Goal: Information Seeking & Learning: Learn about a topic

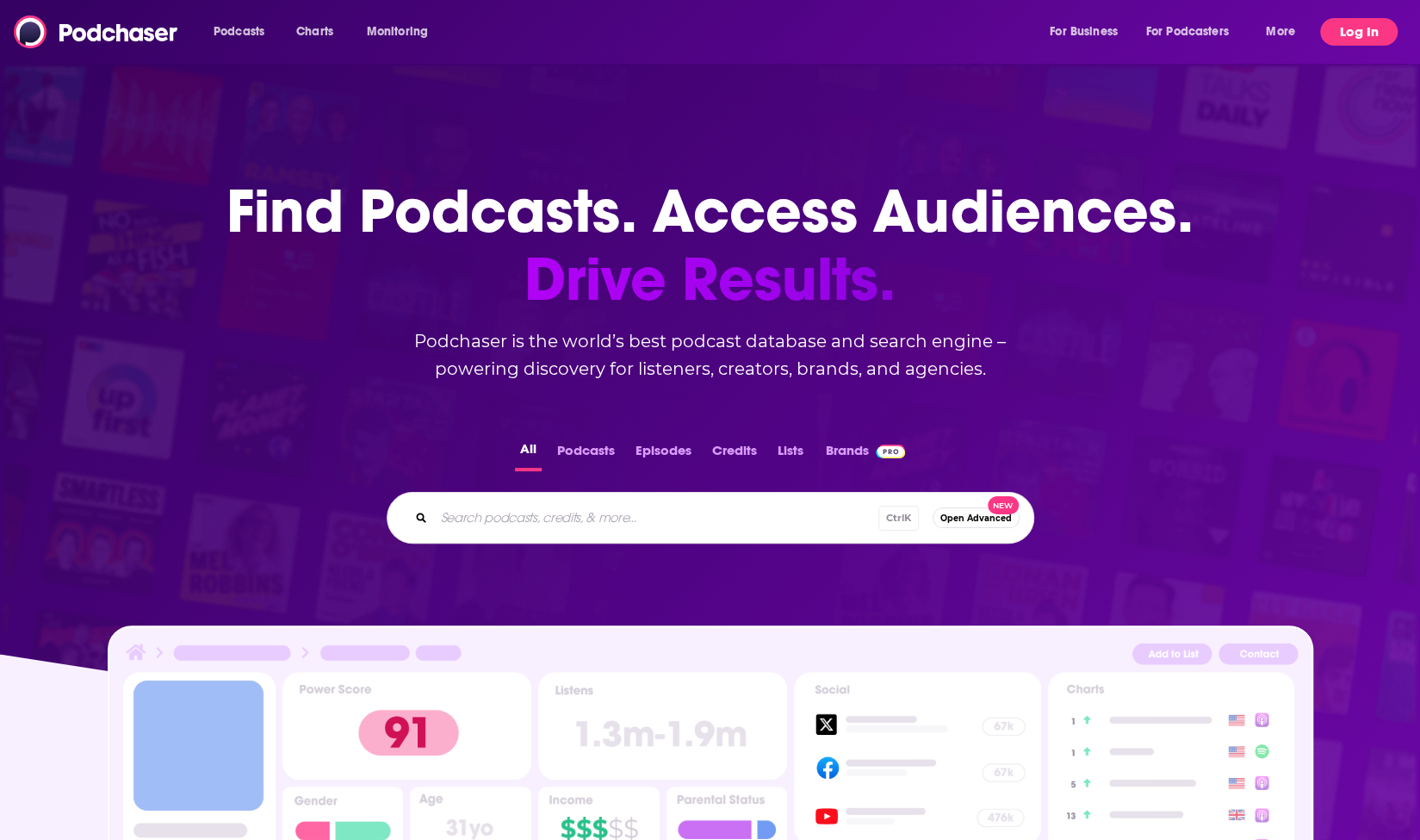
click at [1354, 36] on button "Log In" at bounding box center [1359, 32] width 78 height 28
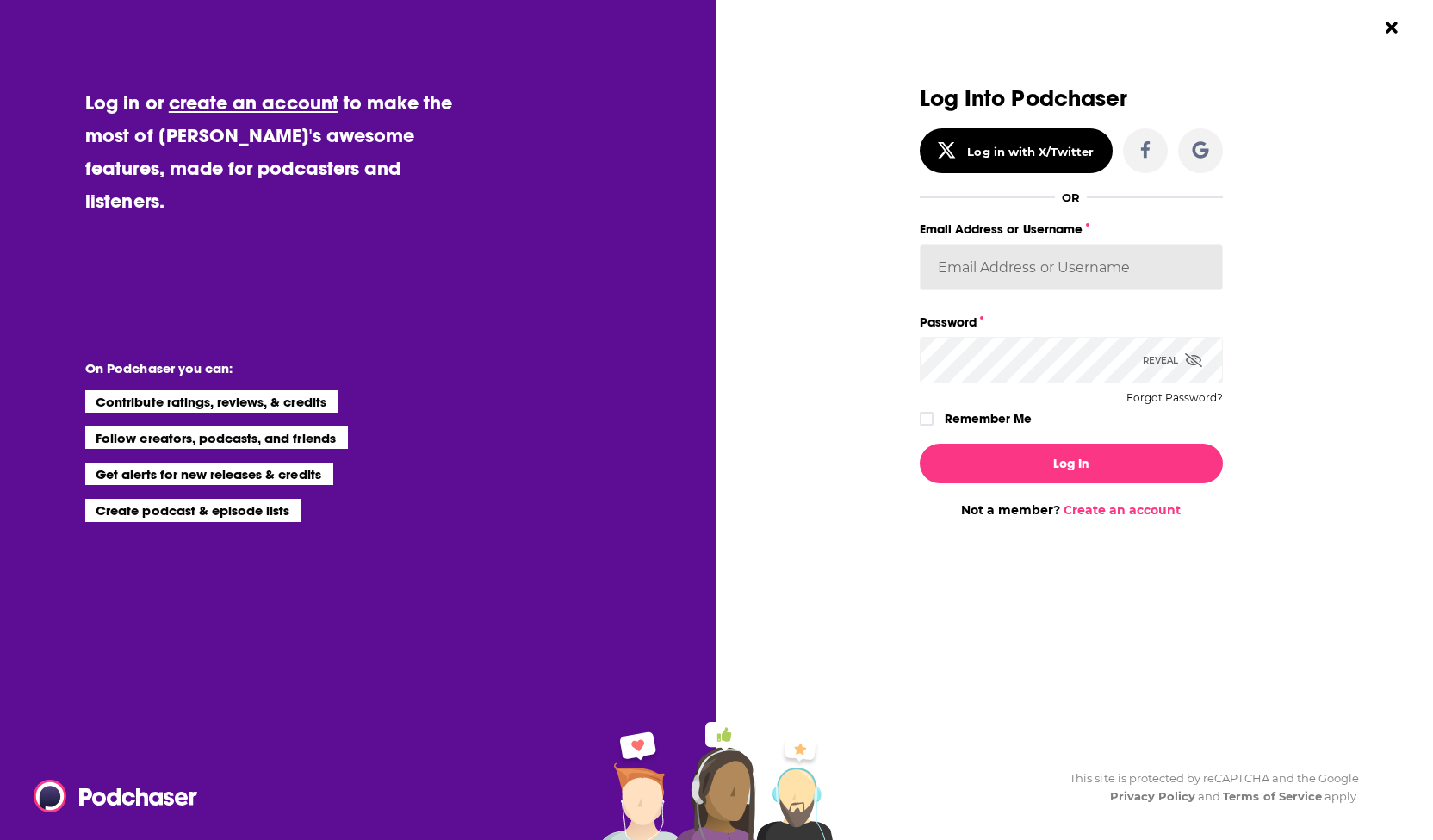
type input "[PERSON_NAME][EMAIL_ADDRESS][DOMAIN_NAME]"
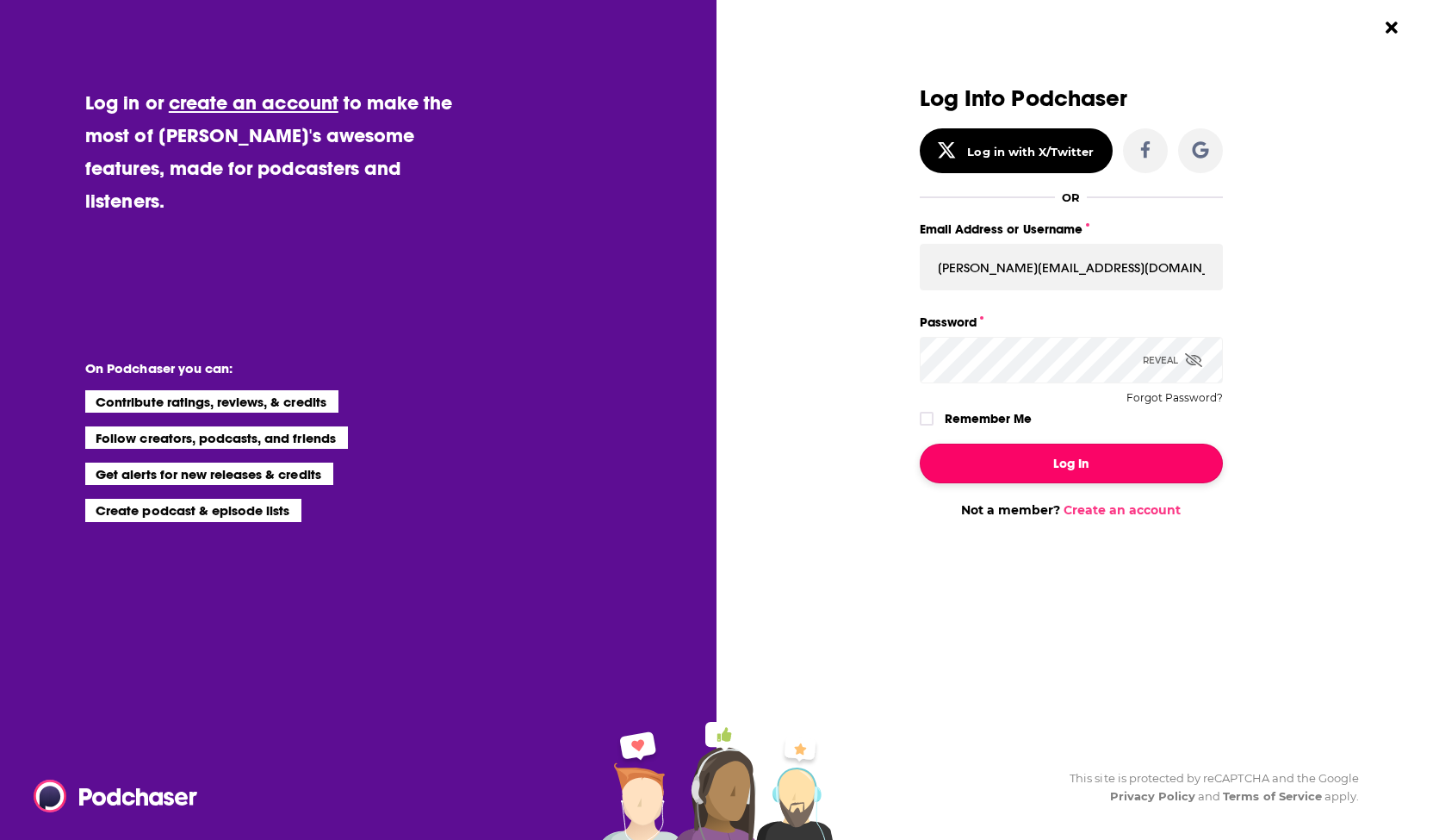
click at [1046, 459] on button "Log In" at bounding box center [1071, 462] width 303 height 39
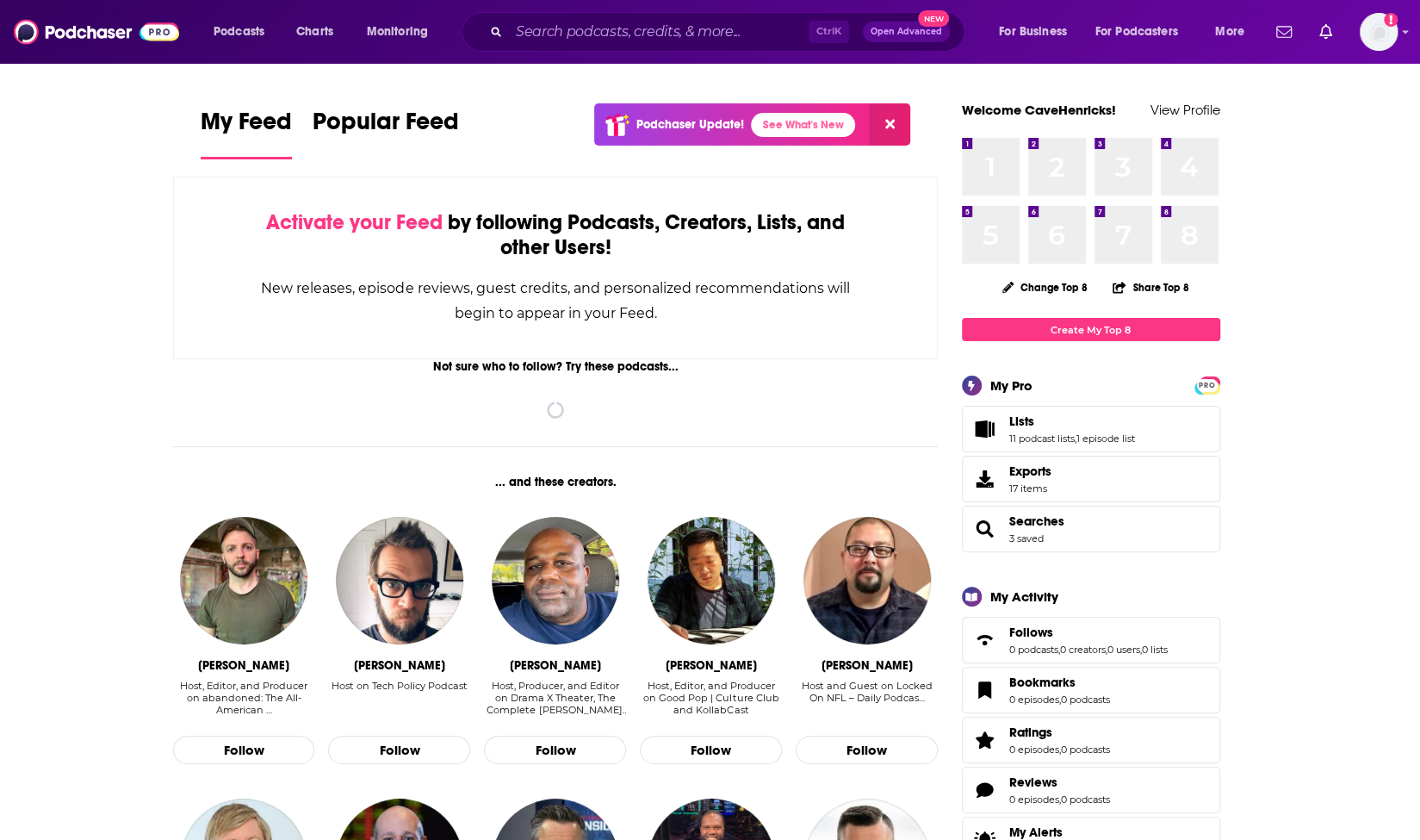
click at [663, 14] on div "Ctrl K Open Advanced New" at bounding box center [712, 32] width 503 height 39
click at [640, 29] on input "Search podcasts, credits, & more..." at bounding box center [660, 32] width 300 height 28
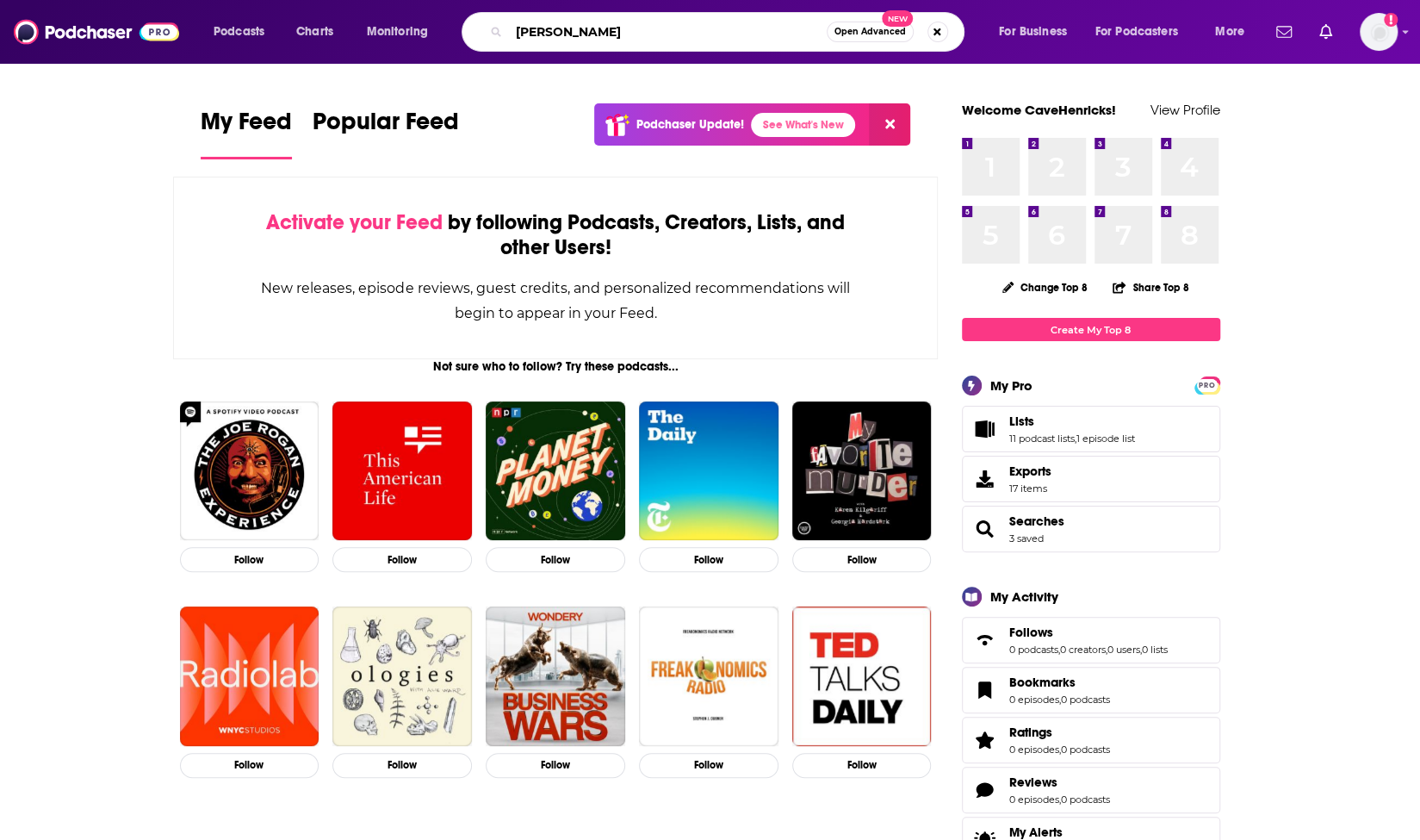
type input "[PERSON_NAME]"
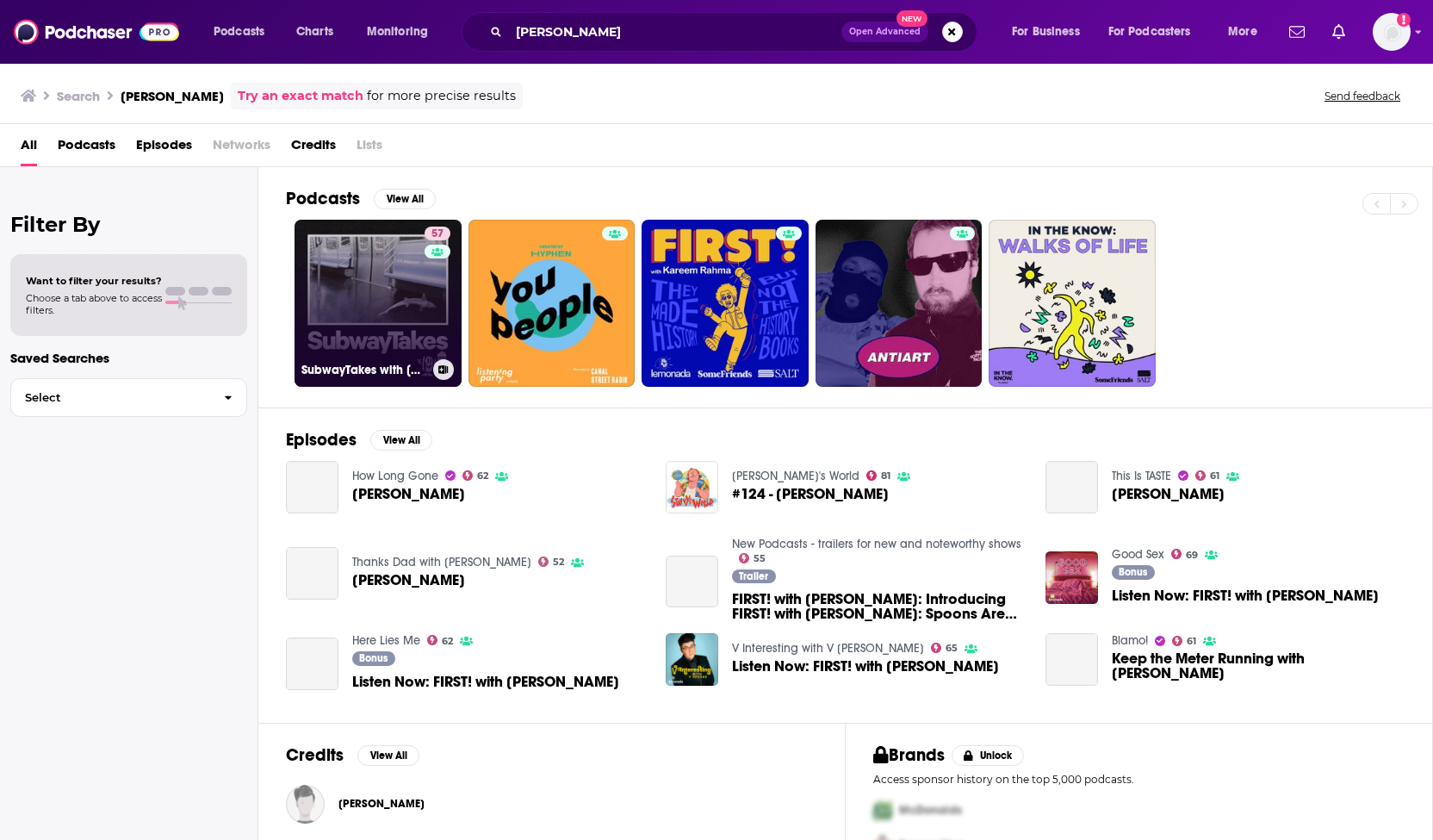
click at [374, 306] on link "57 SubwayTakes with [PERSON_NAME]" at bounding box center [378, 303] width 167 height 167
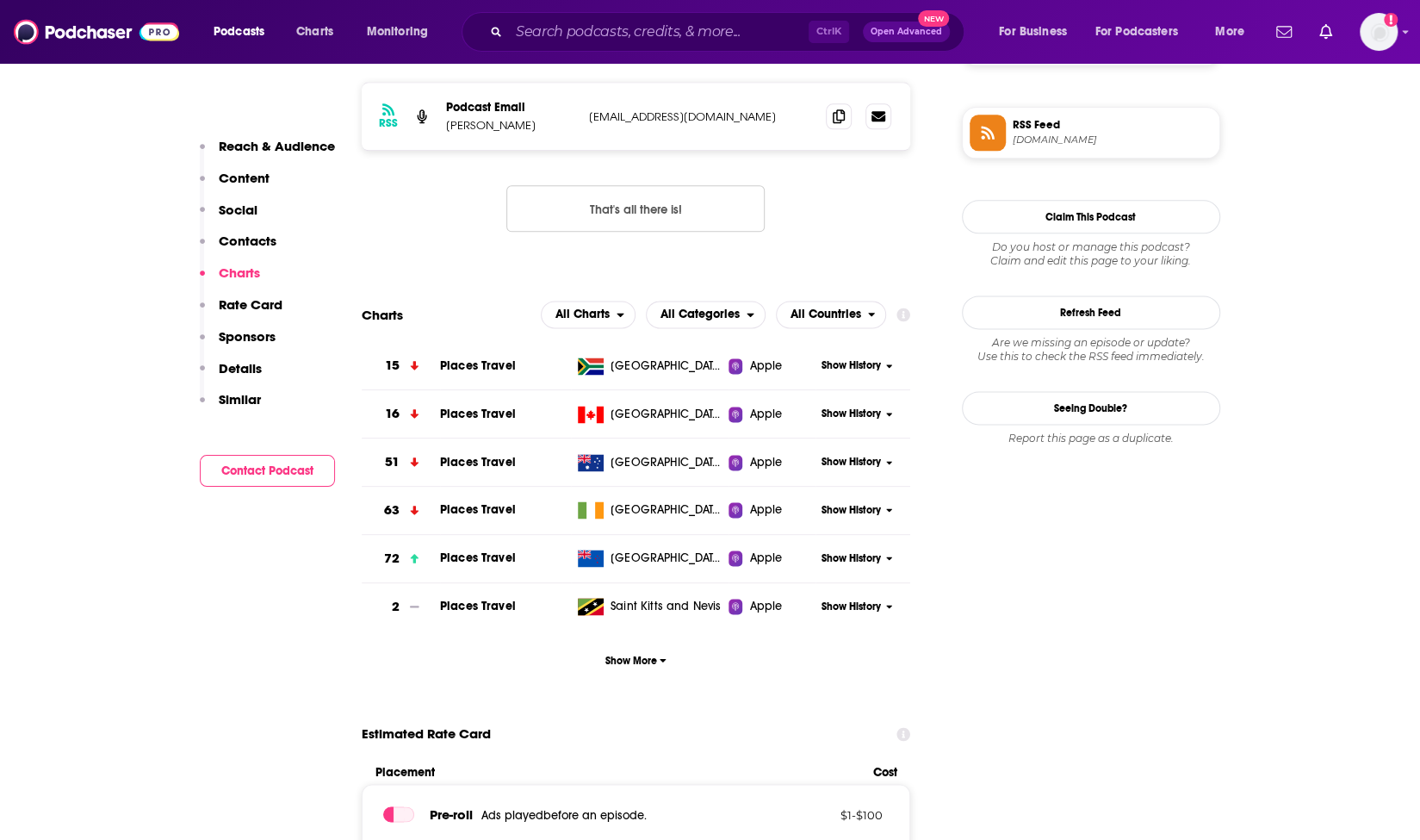
scroll to position [1245, 0]
